Goal: Transaction & Acquisition: Purchase product/service

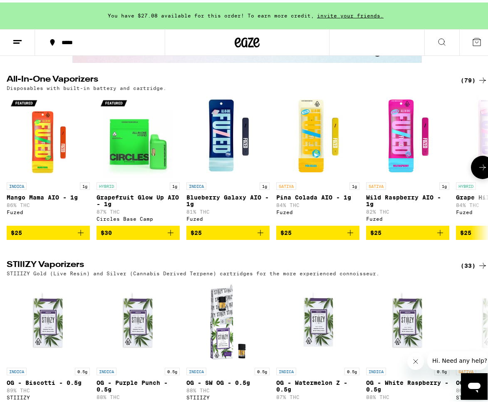
scroll to position [1511, 0]
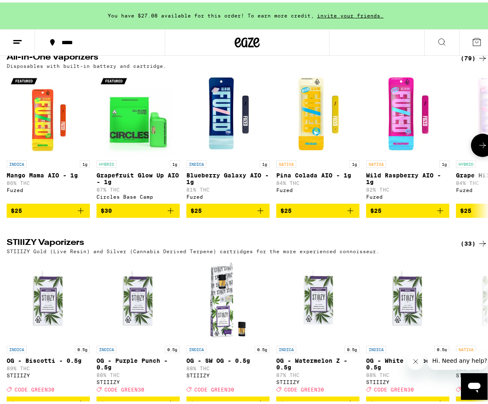
click at [478, 148] on icon at bounding box center [483, 143] width 10 height 10
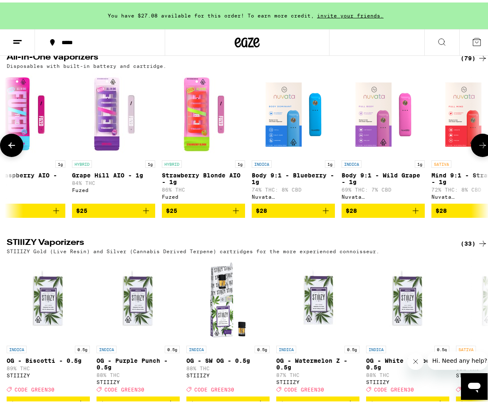
click at [478, 148] on icon at bounding box center [483, 143] width 10 height 10
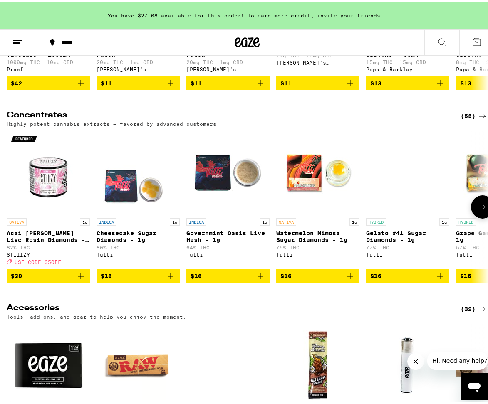
scroll to position [3579, 0]
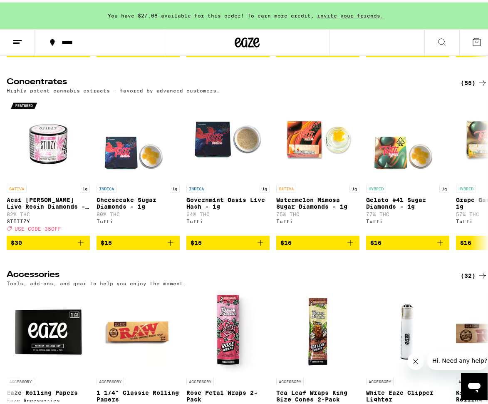
click at [426, 39] on button at bounding box center [442, 40] width 35 height 26
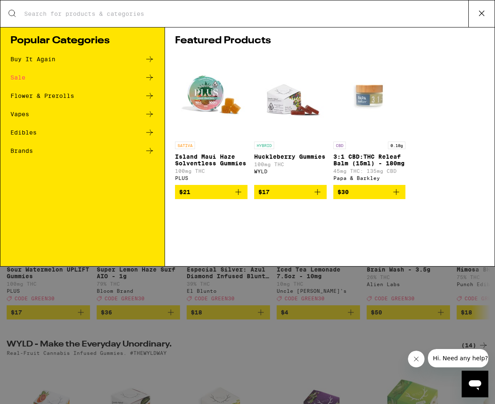
click at [298, 21] on div "Search for Products" at bounding box center [247, 13] width 494 height 27
click at [281, 6] on div "Search for Products" at bounding box center [247, 13] width 494 height 27
click at [121, 10] on input "Search for Products" at bounding box center [246, 13] width 444 height 7
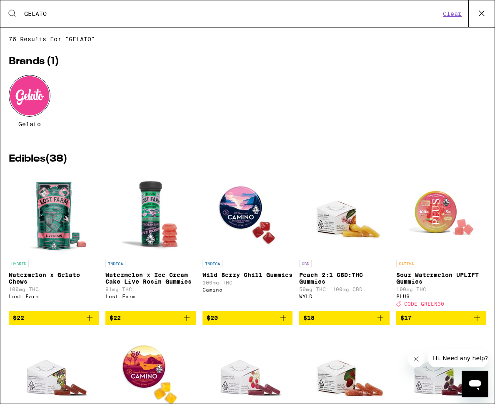
type input "GELATO"
click at [42, 98] on div at bounding box center [30, 96] width 42 height 42
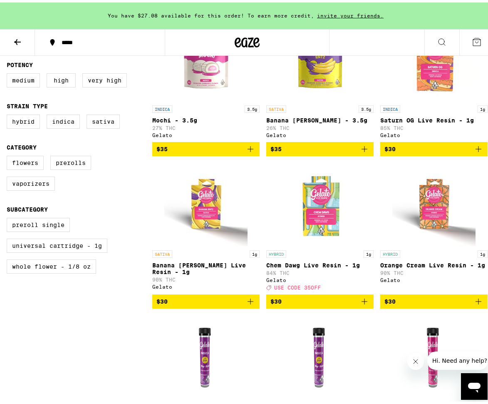
scroll to position [276, 0]
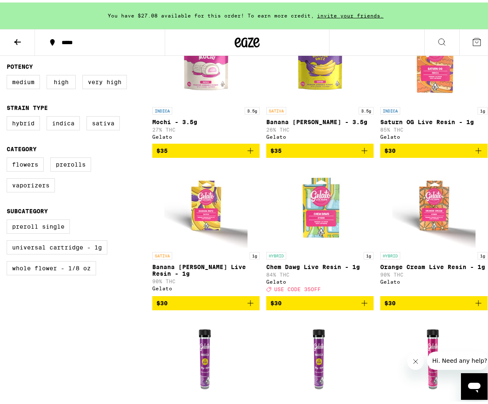
click at [248, 149] on icon "Add to bag" at bounding box center [251, 148] width 10 height 10
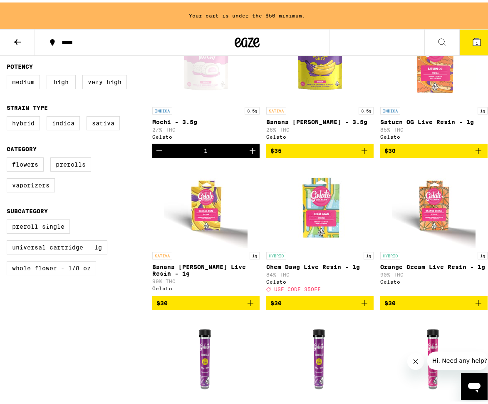
click at [361, 152] on icon "Add to bag" at bounding box center [365, 148] width 10 height 10
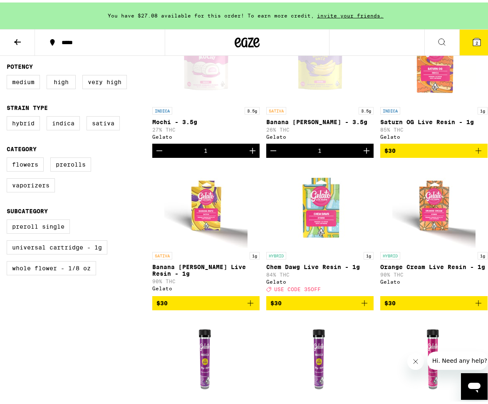
click at [473, 34] on button "2" at bounding box center [477, 40] width 35 height 26
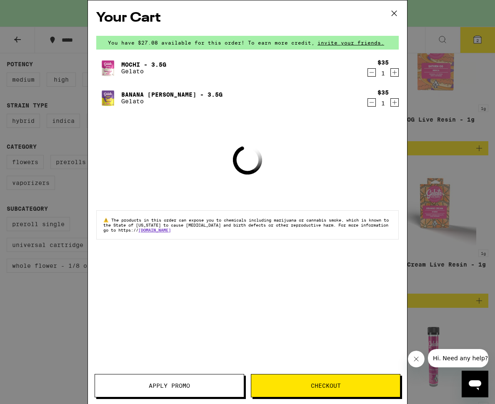
click at [182, 378] on button "Apply Promo" at bounding box center [169, 385] width 149 height 23
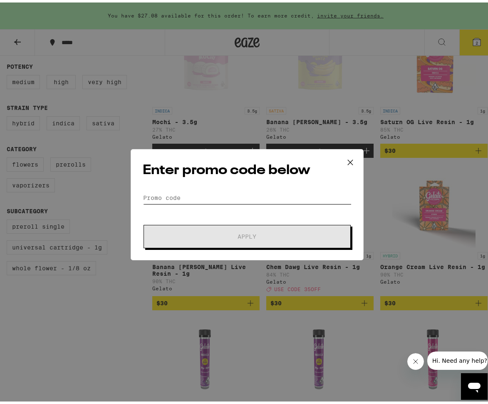
click at [206, 198] on input "Promo Code" at bounding box center [247, 195] width 209 height 12
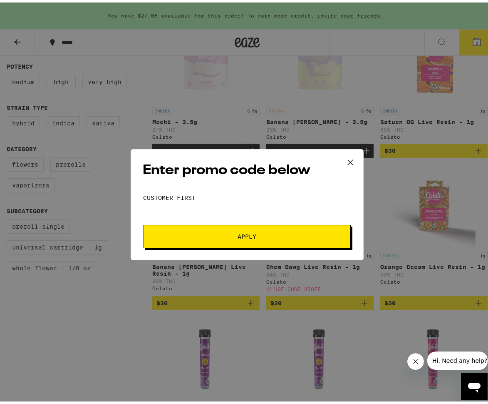
click at [255, 231] on span "Apply" at bounding box center [247, 234] width 150 height 6
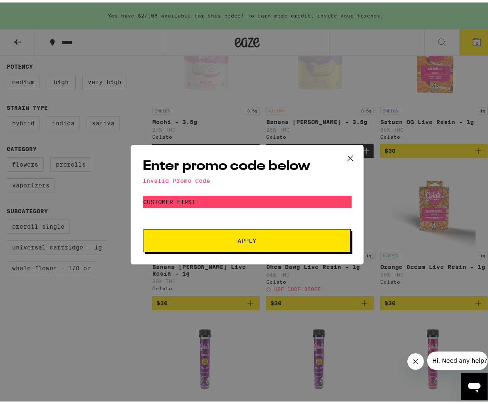
click at [184, 208] on form "Promo Code CUSTOMER FIRST Apply" at bounding box center [247, 221] width 209 height 57
drag, startPoint x: 181, startPoint y: 204, endPoint x: 174, endPoint y: 203, distance: 7.5
click at [181, 204] on input "CUSTOMER FIRST" at bounding box center [247, 199] width 209 height 12
click at [175, 202] on input "CUSTOMER FIRST" at bounding box center [247, 199] width 209 height 12
type input "CUSTOMERFIRST"
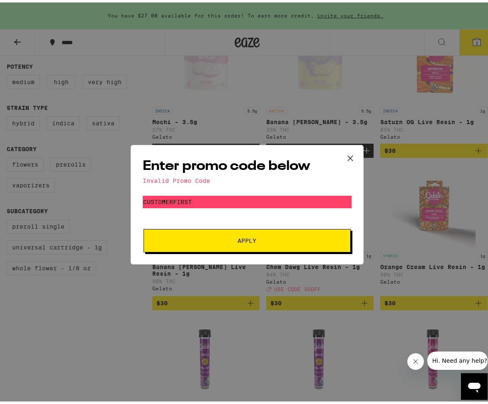
click at [211, 243] on button "Apply" at bounding box center [247, 238] width 207 height 23
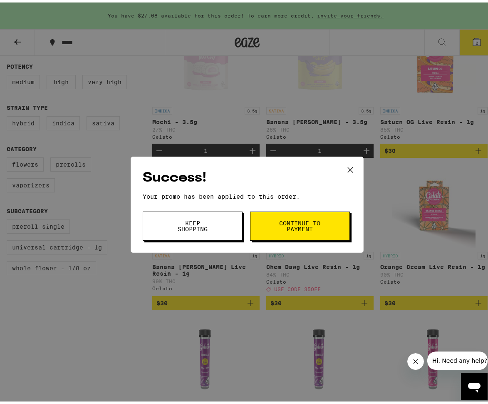
click at [207, 229] on span "Keep Shopping" at bounding box center [193, 224] width 42 height 12
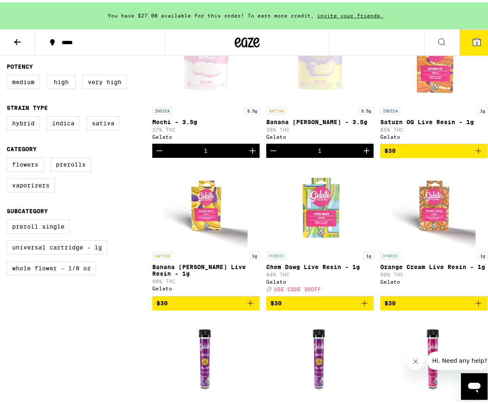
click at [478, 43] on button "2" at bounding box center [477, 40] width 35 height 26
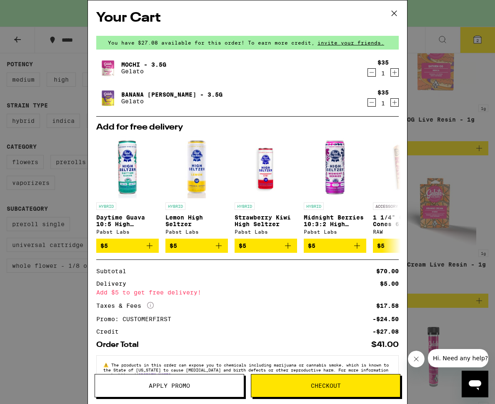
click at [388, 16] on icon at bounding box center [394, 13] width 12 height 12
